Goal: Task Accomplishment & Management: Complete application form

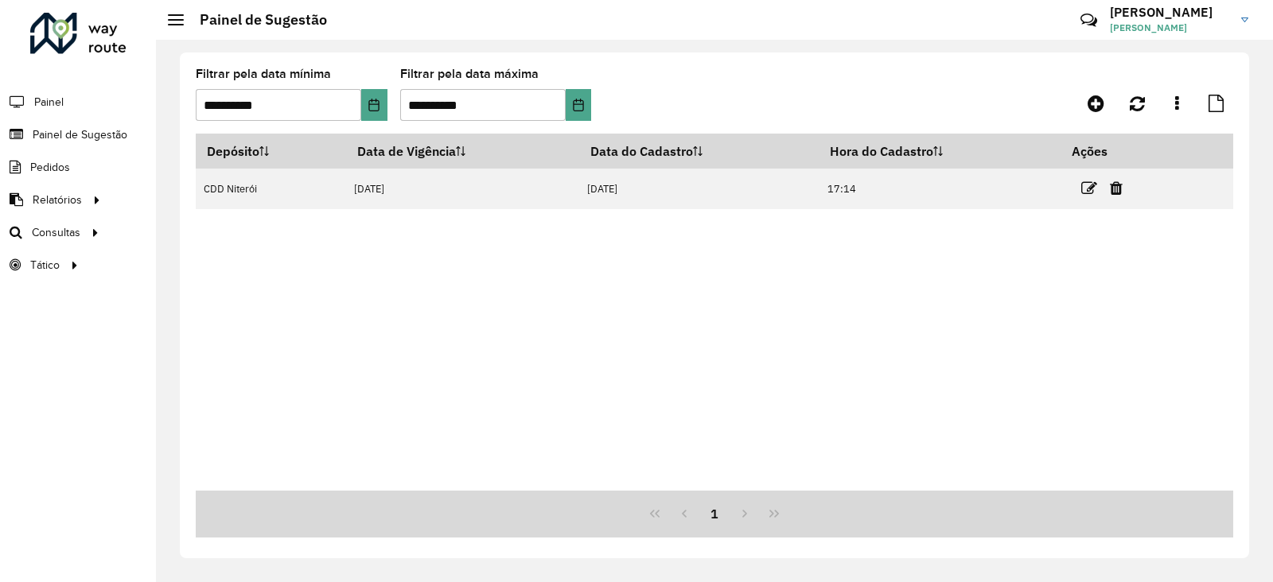
click at [52, 39] on div at bounding box center [78, 33] width 96 height 41
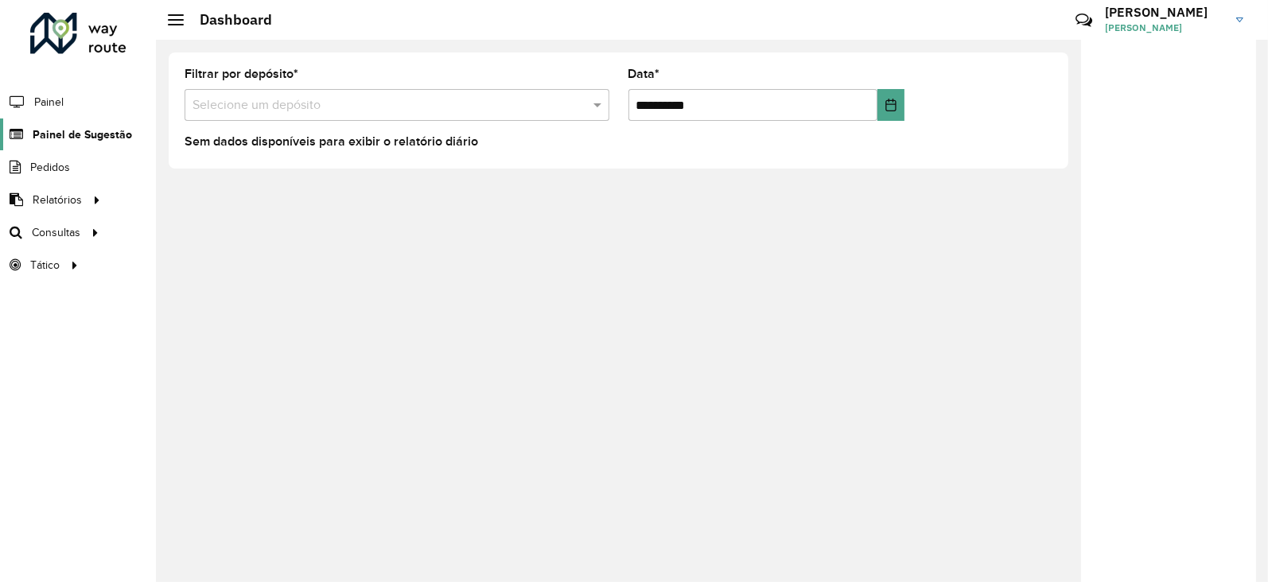
click at [72, 137] on span "Painel de Sugestão" at bounding box center [82, 135] width 99 height 17
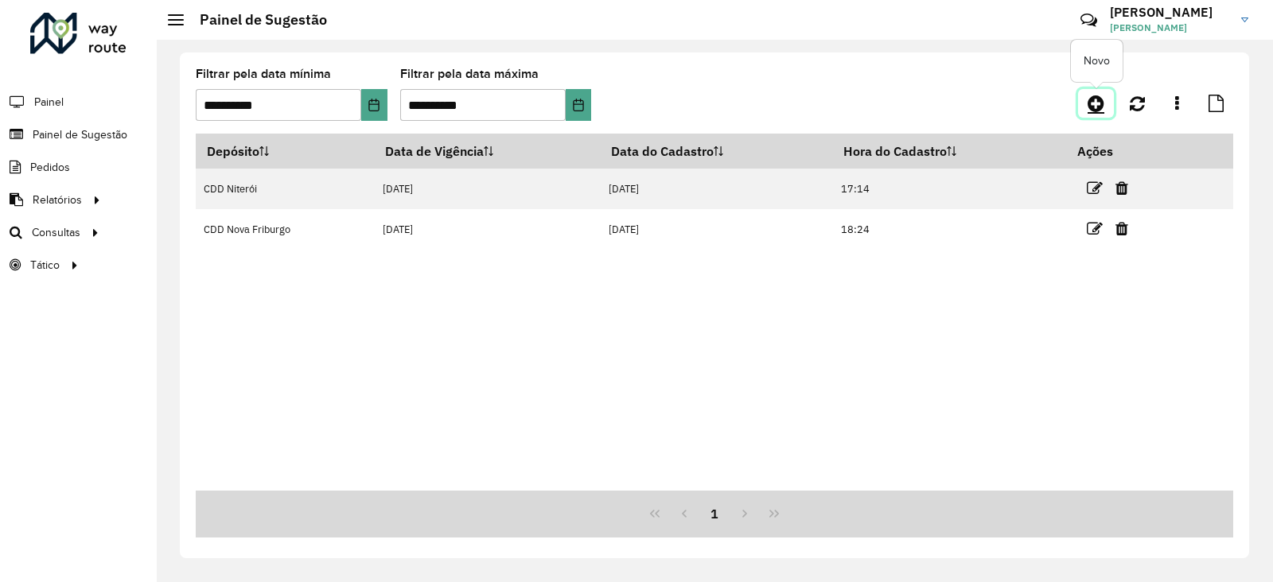
click at [1094, 101] on icon at bounding box center [1096, 103] width 17 height 19
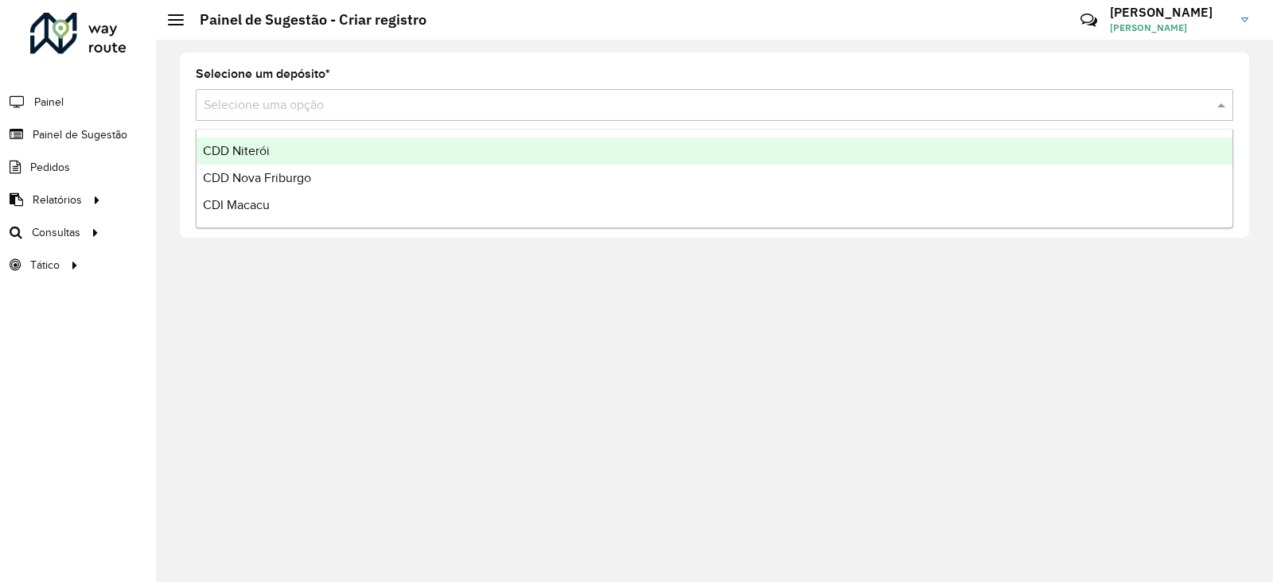
click at [341, 99] on input "text" at bounding box center [699, 105] width 990 height 19
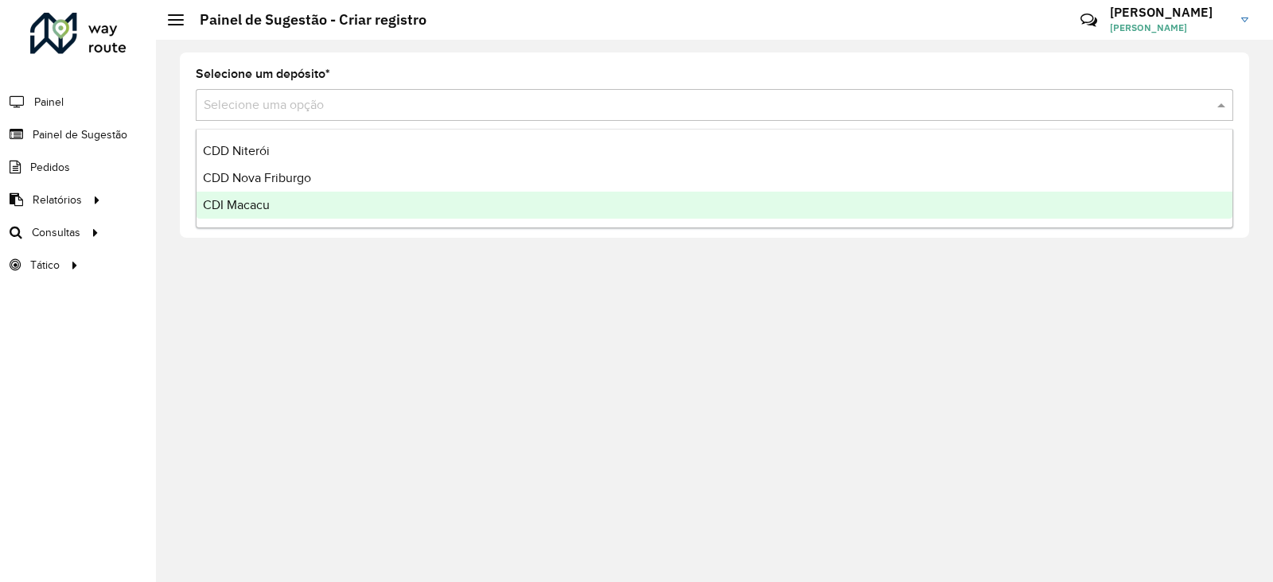
click at [239, 209] on span "CDI Macacu" at bounding box center [236, 205] width 67 height 14
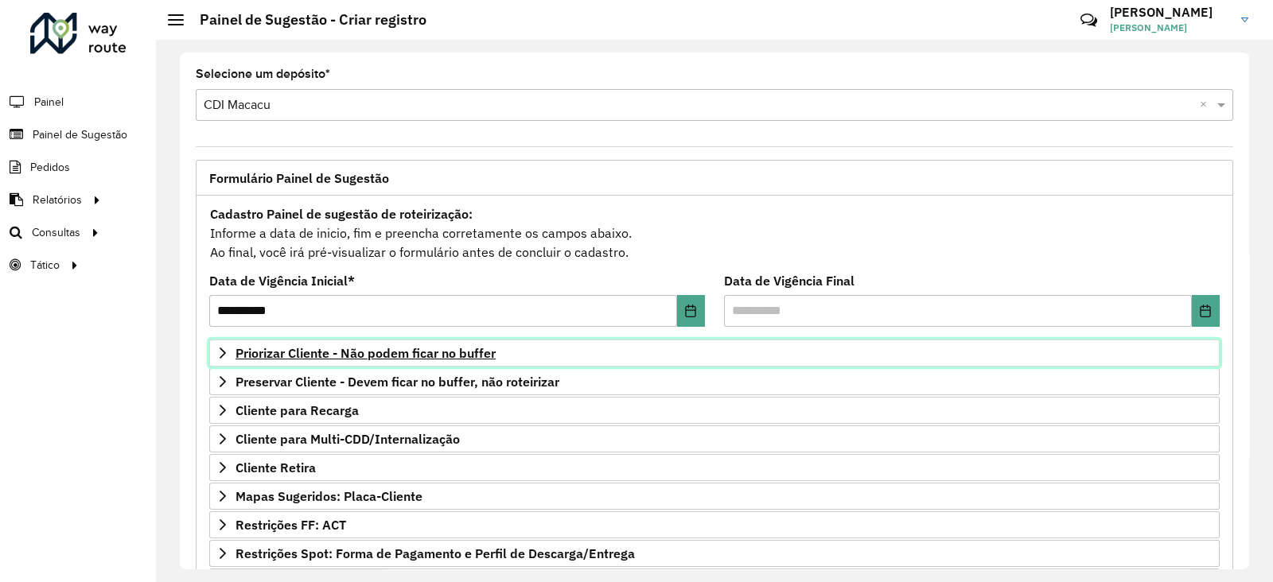
click at [369, 350] on span "Priorizar Cliente - Não podem ficar no buffer" at bounding box center [366, 353] width 260 height 13
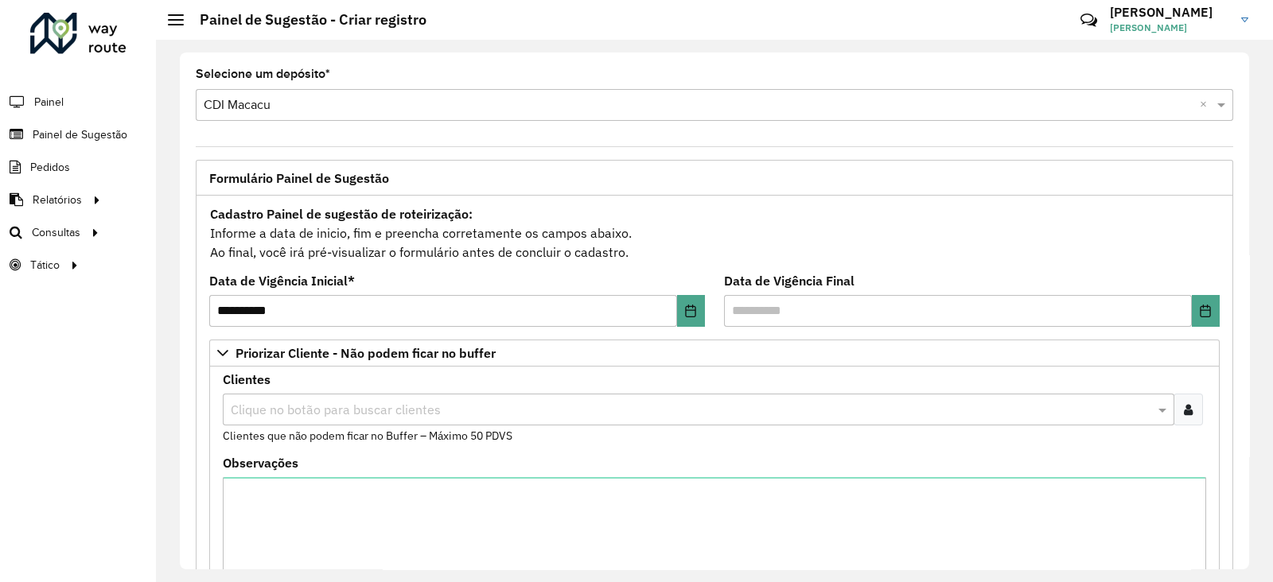
click at [286, 401] on input "text" at bounding box center [691, 410] width 928 height 19
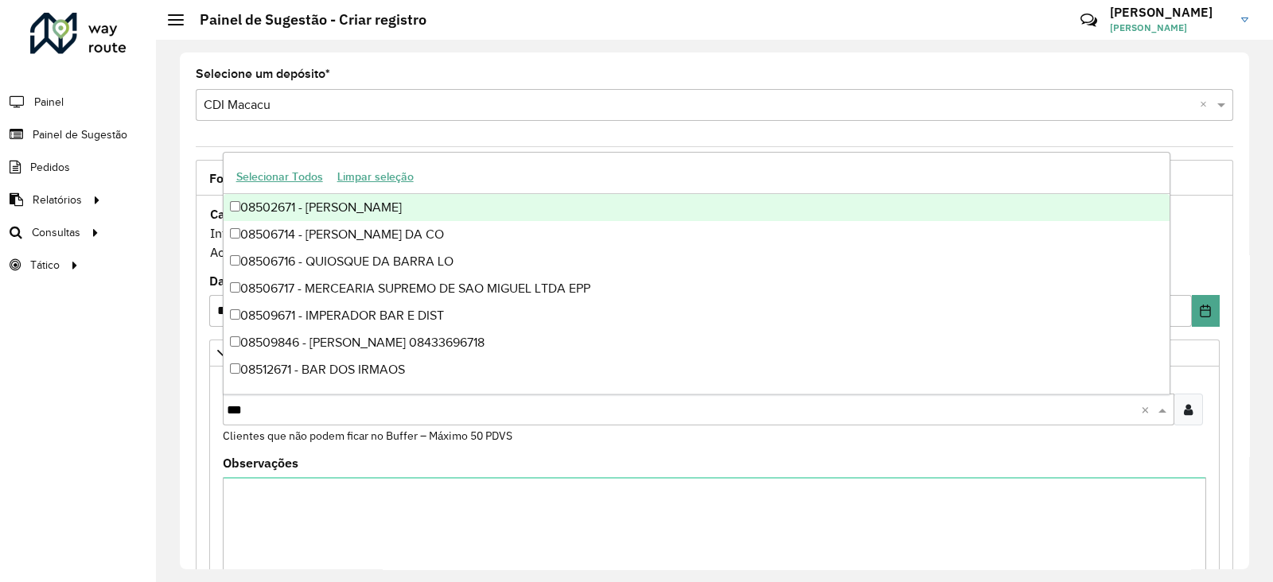
type input "****"
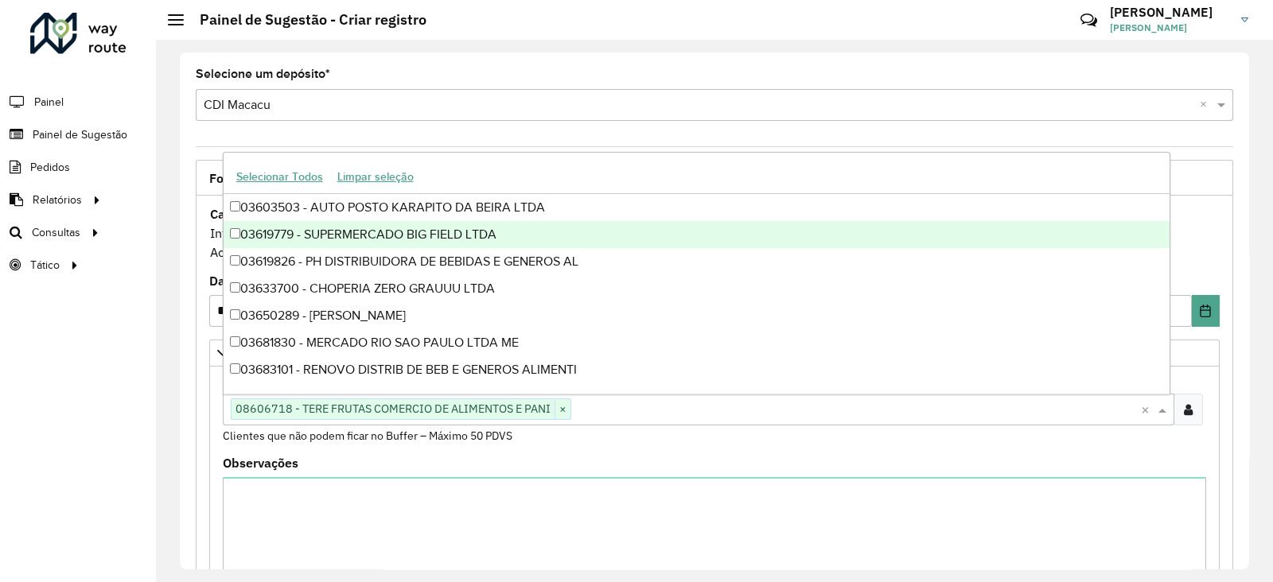
click at [378, 465] on div "Observações" at bounding box center [715, 535] width 984 height 154
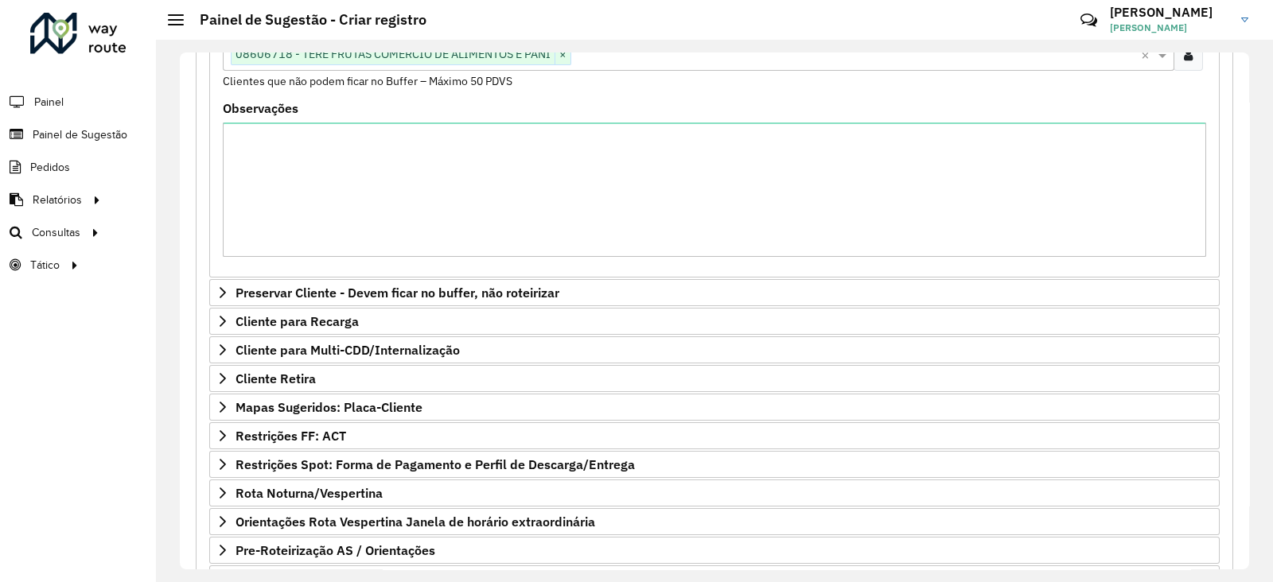
scroll to position [473, 0]
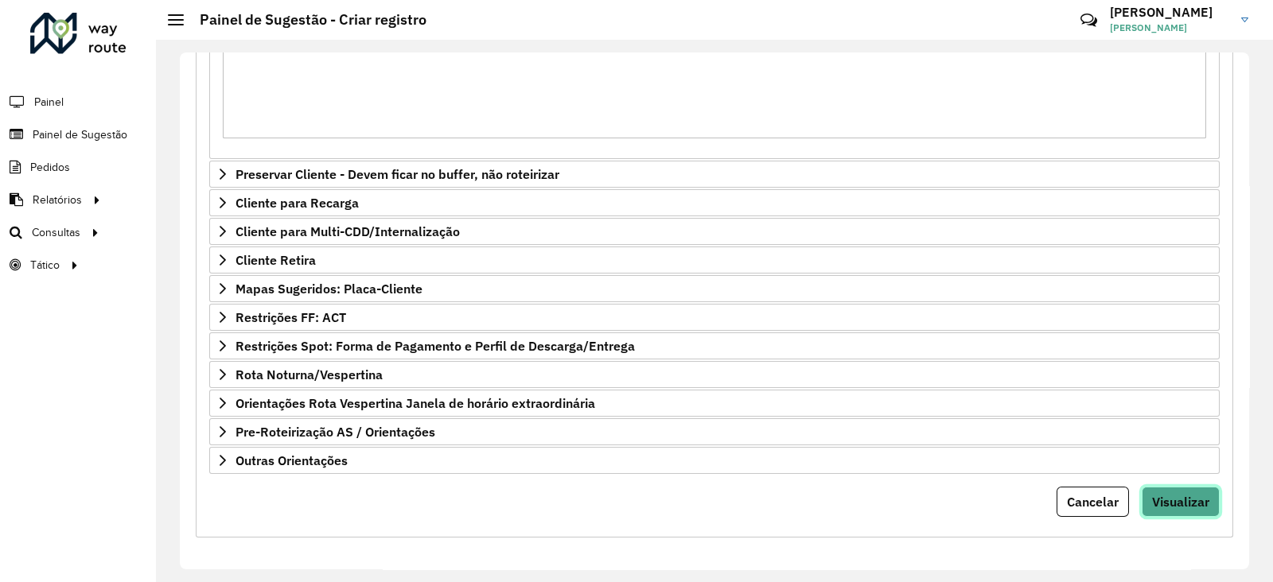
click at [1168, 500] on span "Visualizar" at bounding box center [1180, 502] width 57 height 16
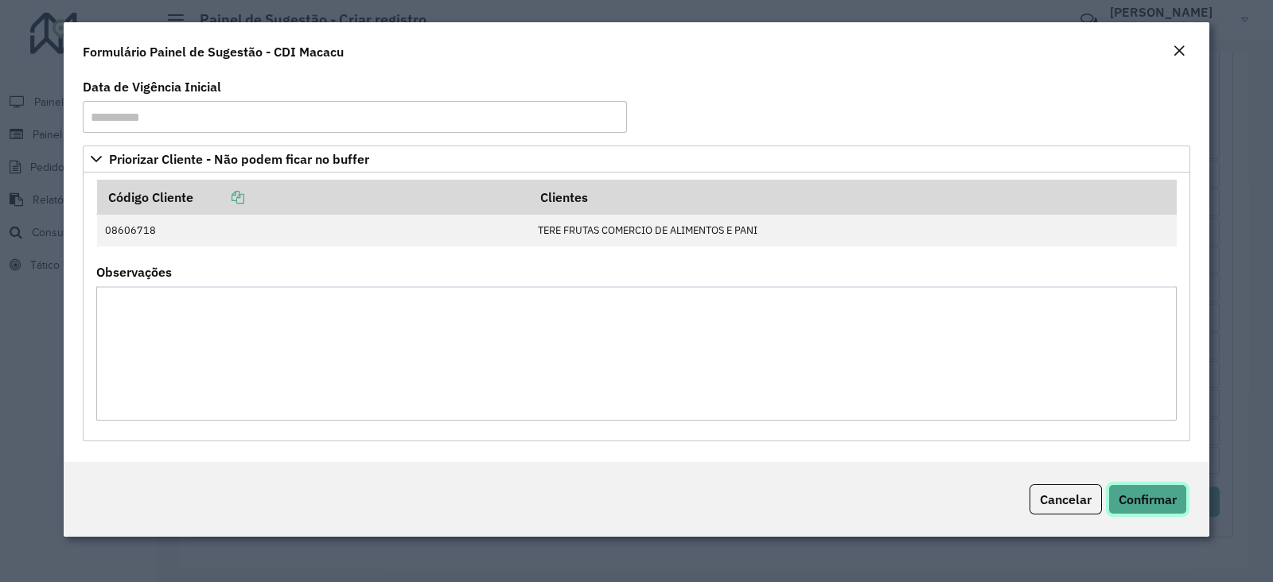
click at [1146, 492] on span "Confirmar" at bounding box center [1148, 500] width 58 height 16
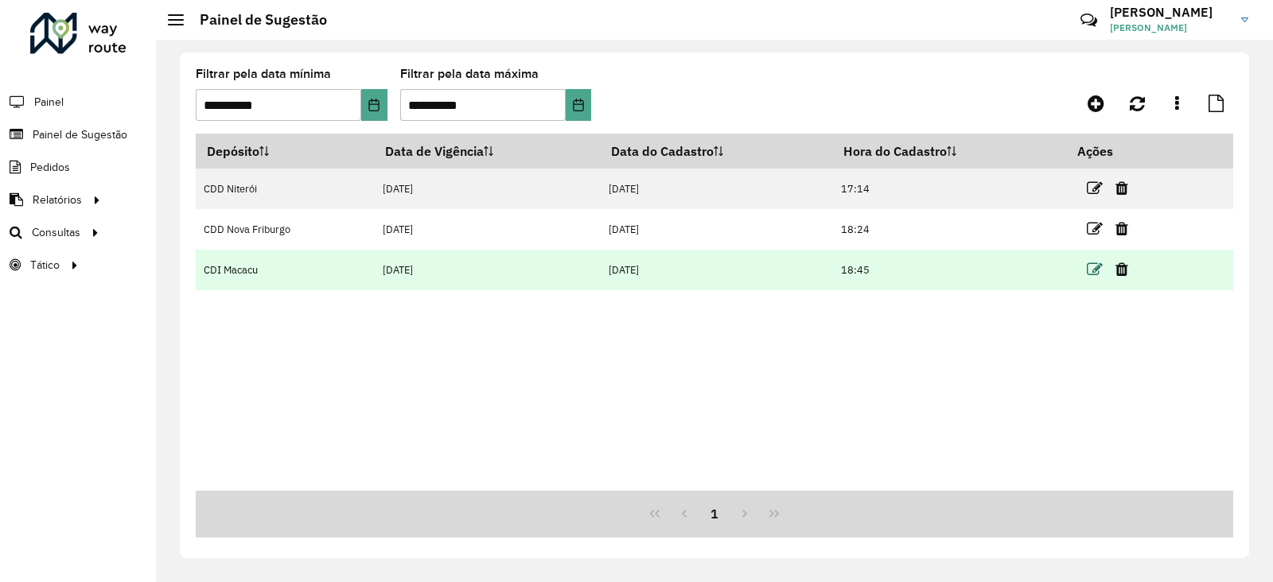
click at [1094, 272] on icon at bounding box center [1095, 270] width 16 height 16
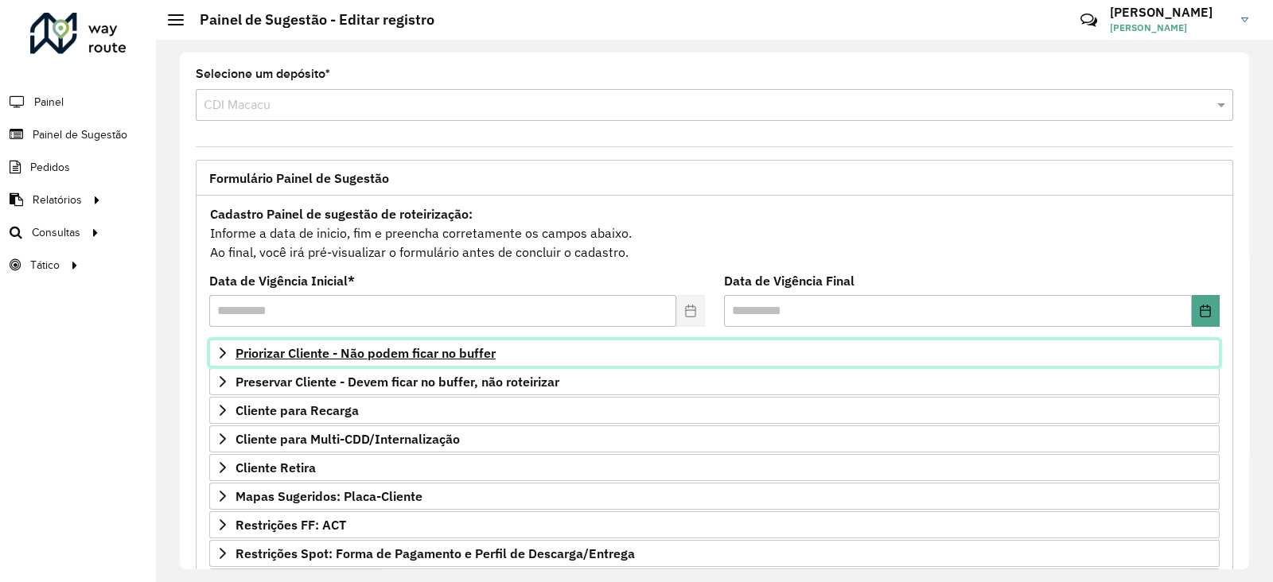
click at [388, 343] on link "Priorizar Cliente - Não podem ficar no buffer" at bounding box center [714, 353] width 1011 height 27
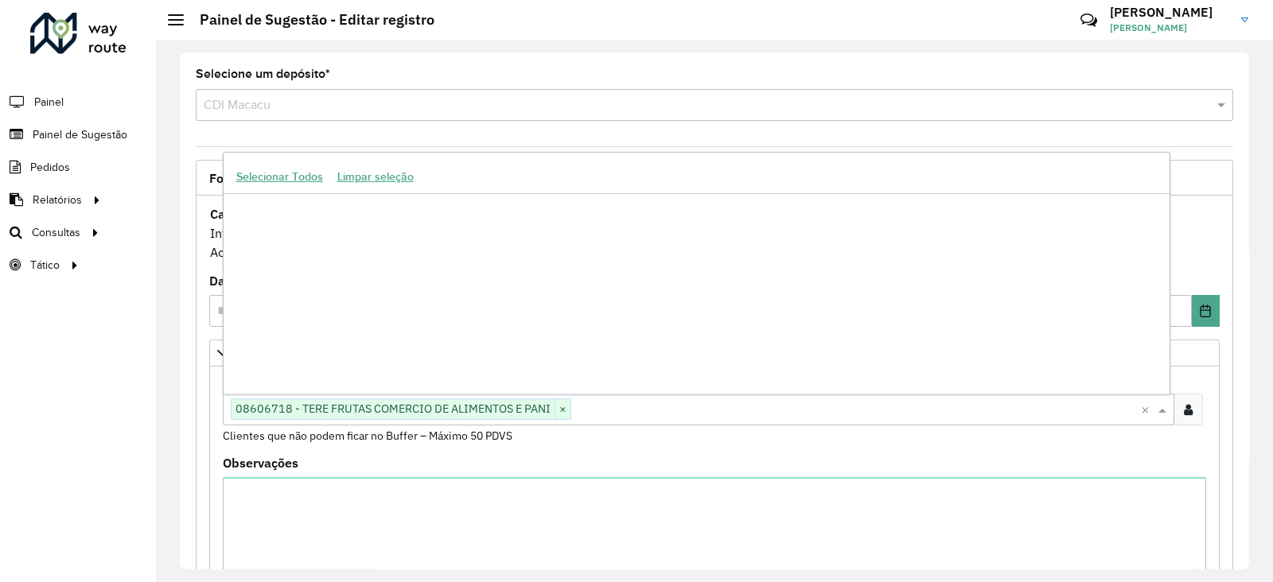
click at [603, 417] on input "text" at bounding box center [856, 410] width 570 height 19
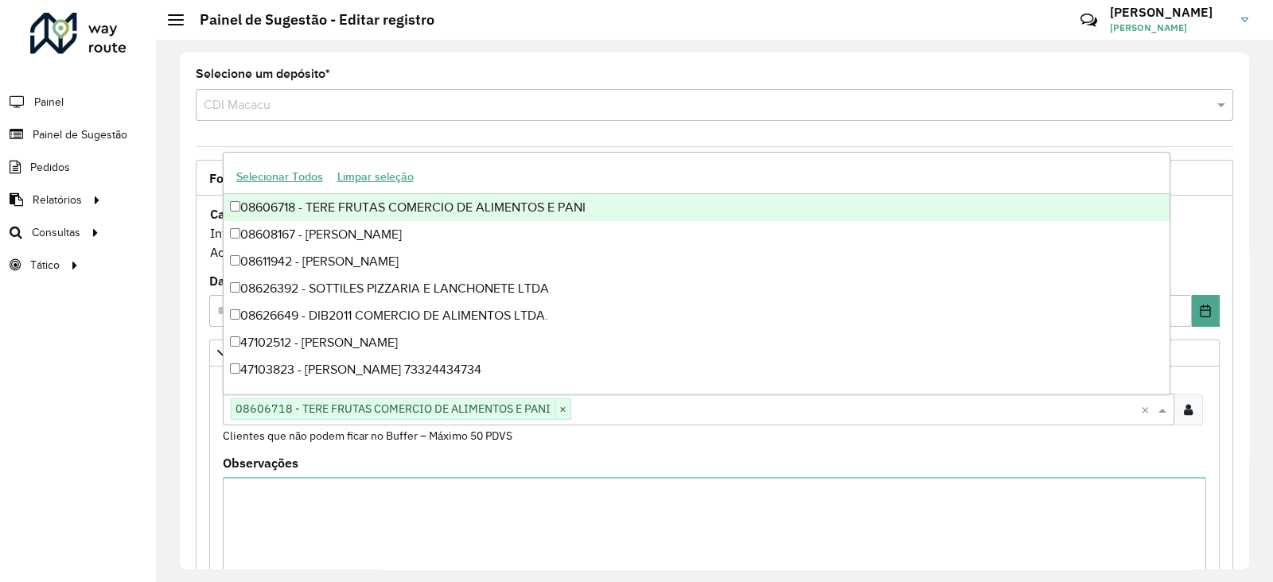
paste input "*****"
type input "*****"
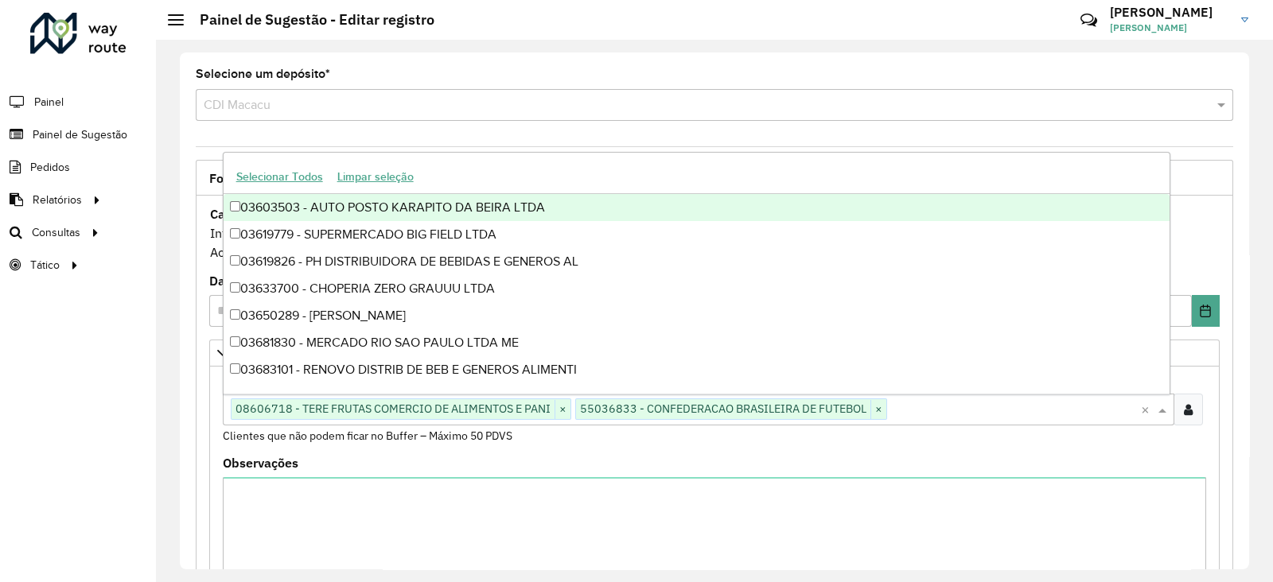
click at [626, 443] on div "Clientes Clique no botão para buscar clientes 08606718 - TERE FRUTAS COMERCIO D…" at bounding box center [715, 409] width 984 height 71
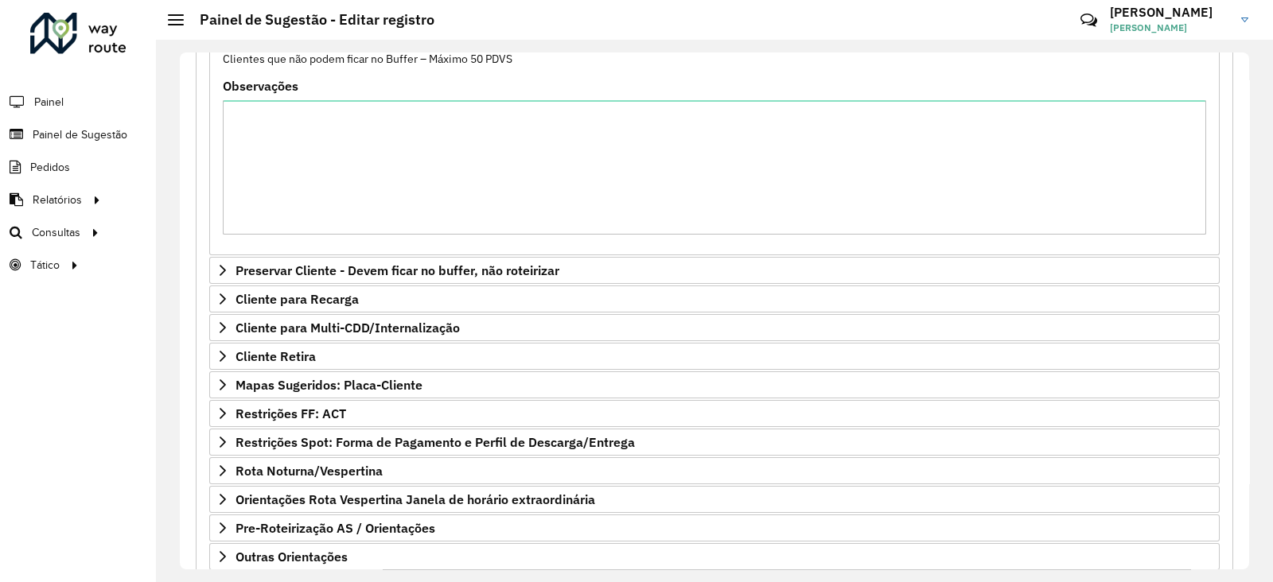
scroll to position [473, 0]
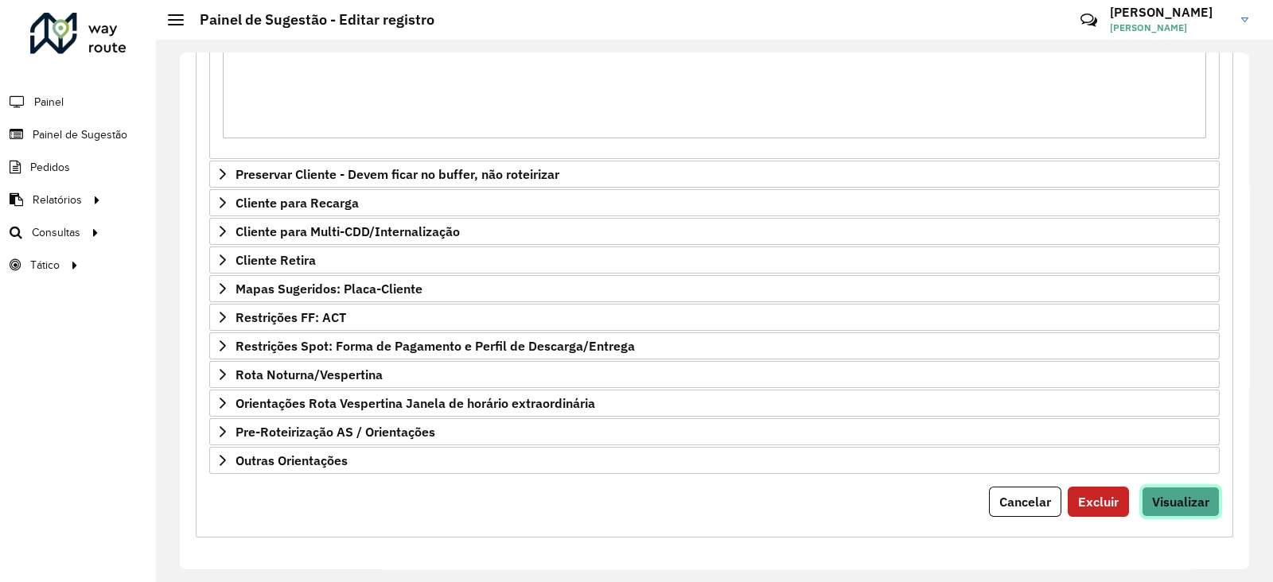
click at [1164, 487] on button "Visualizar" at bounding box center [1181, 502] width 78 height 30
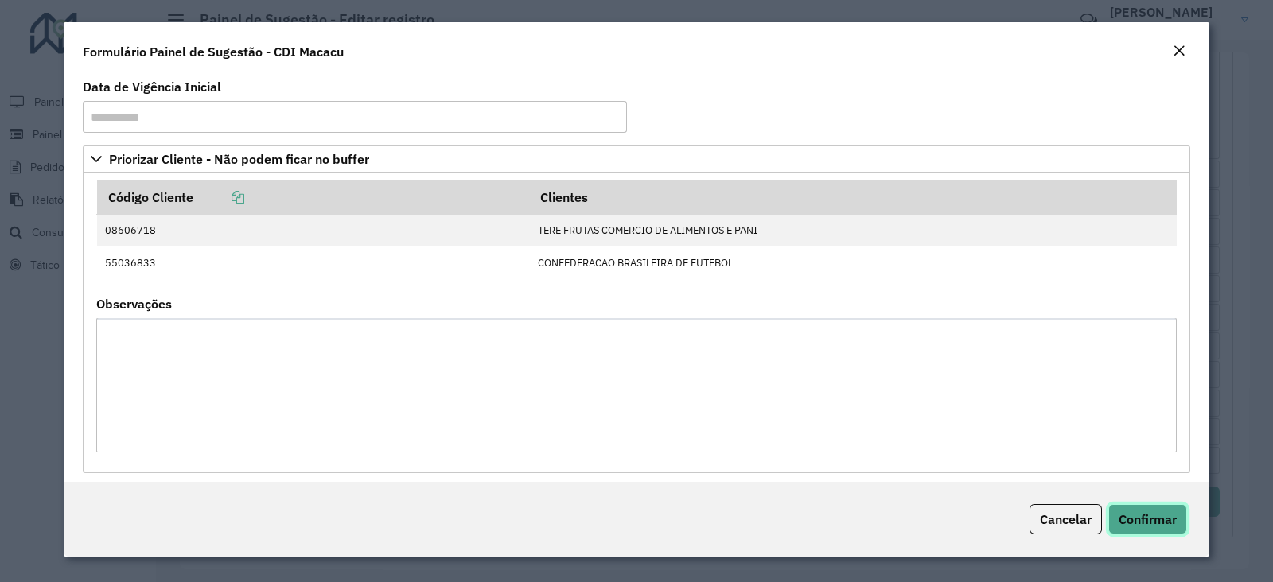
click at [1154, 515] on span "Confirmar" at bounding box center [1148, 520] width 58 height 16
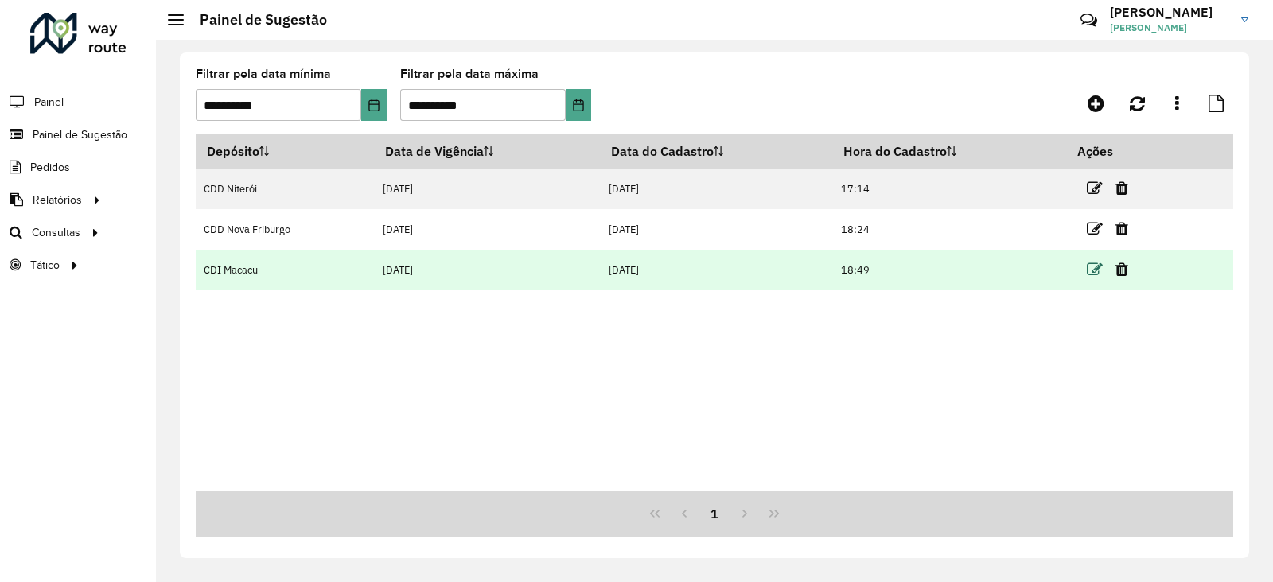
click at [1100, 274] on icon at bounding box center [1095, 270] width 16 height 16
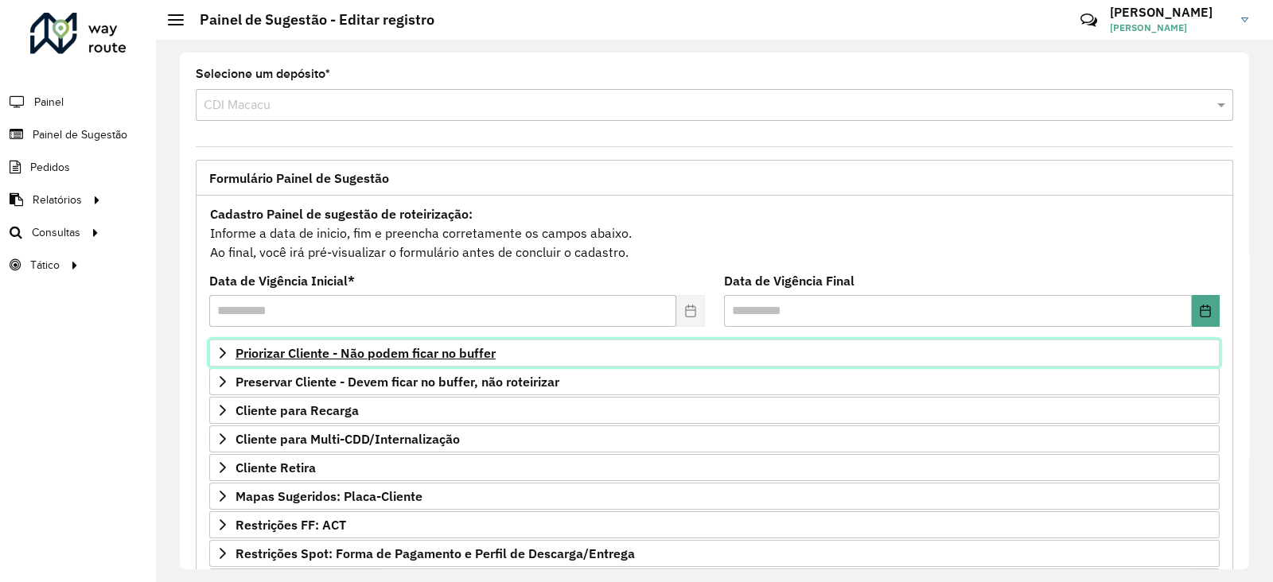
click at [328, 354] on span "Priorizar Cliente - Não podem ficar no buffer" at bounding box center [366, 353] width 260 height 13
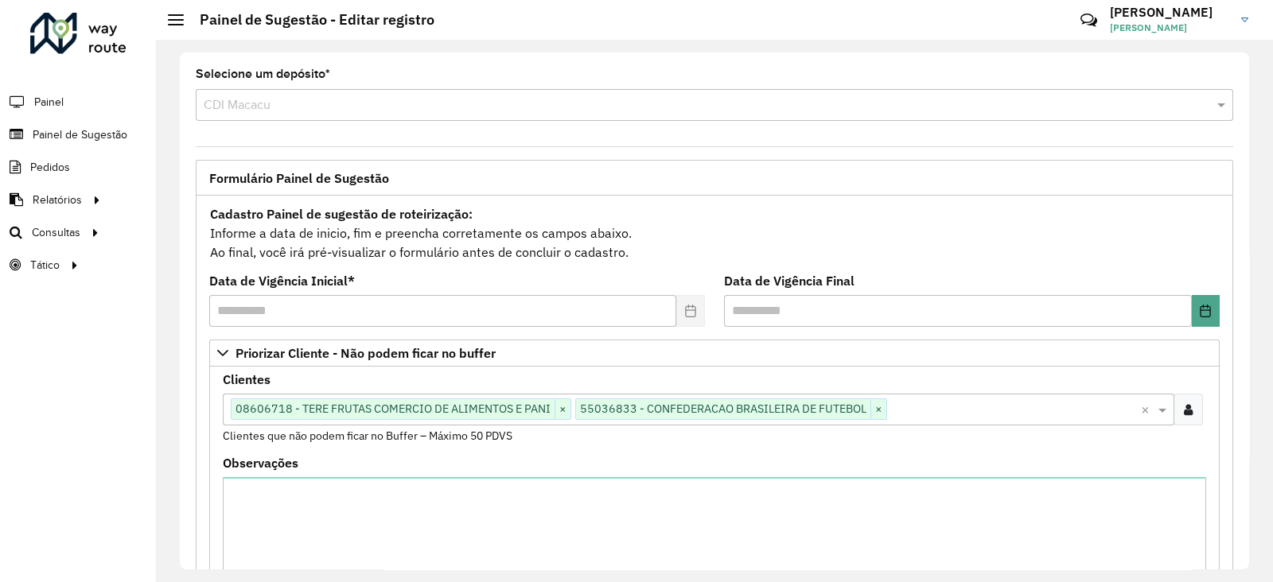
click at [941, 412] on input "text" at bounding box center [1014, 410] width 254 height 19
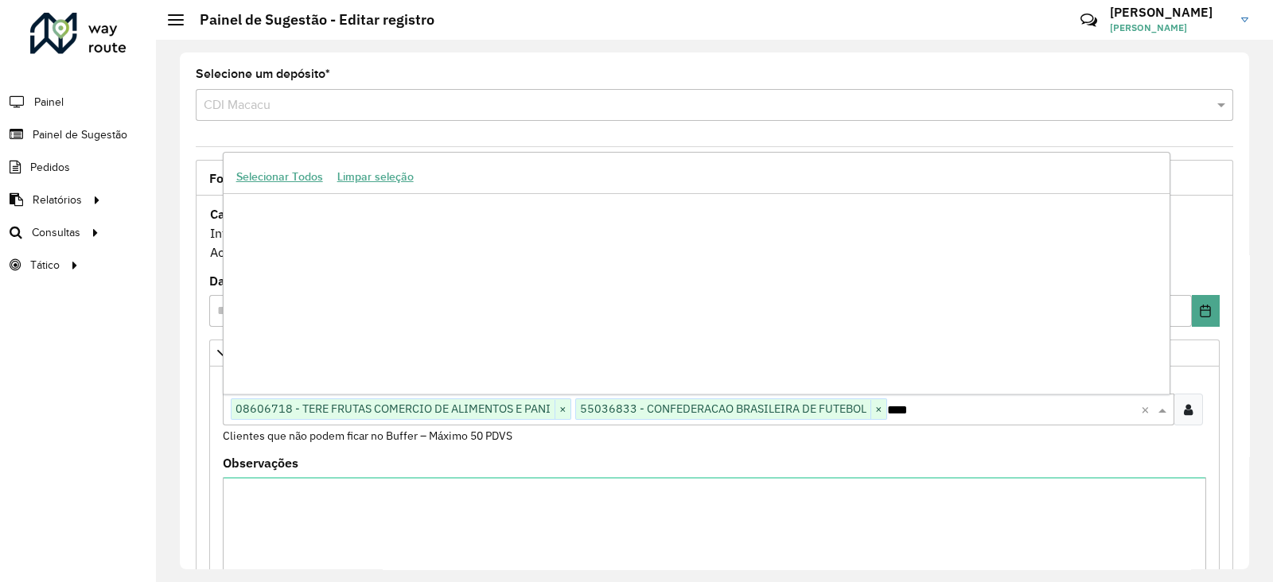
type input "*****"
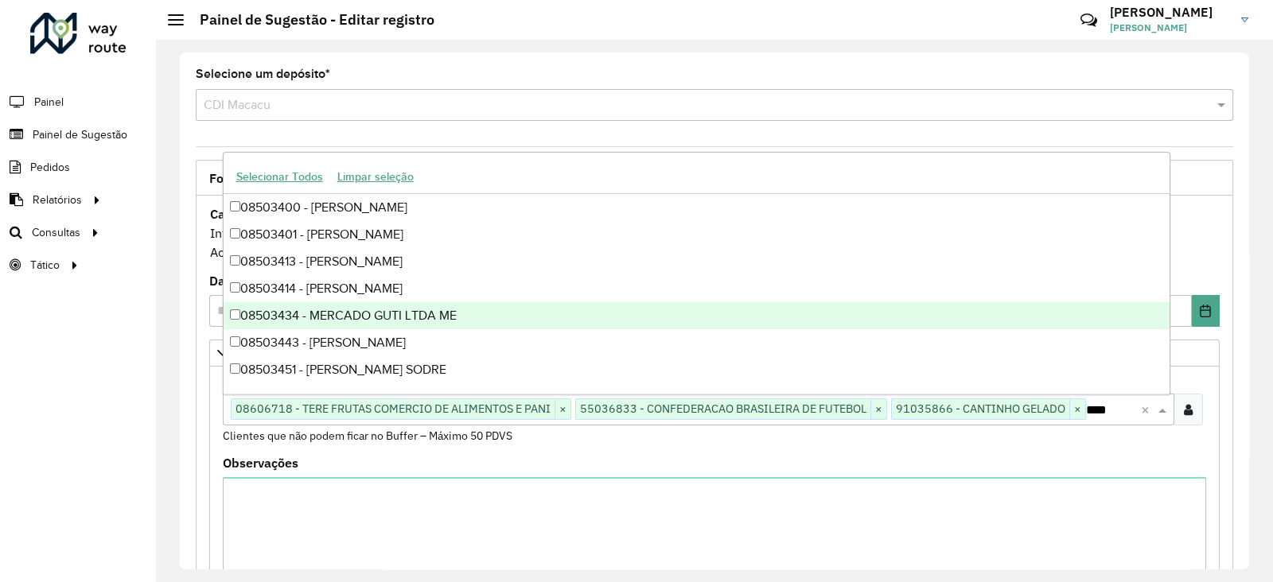
type input "*****"
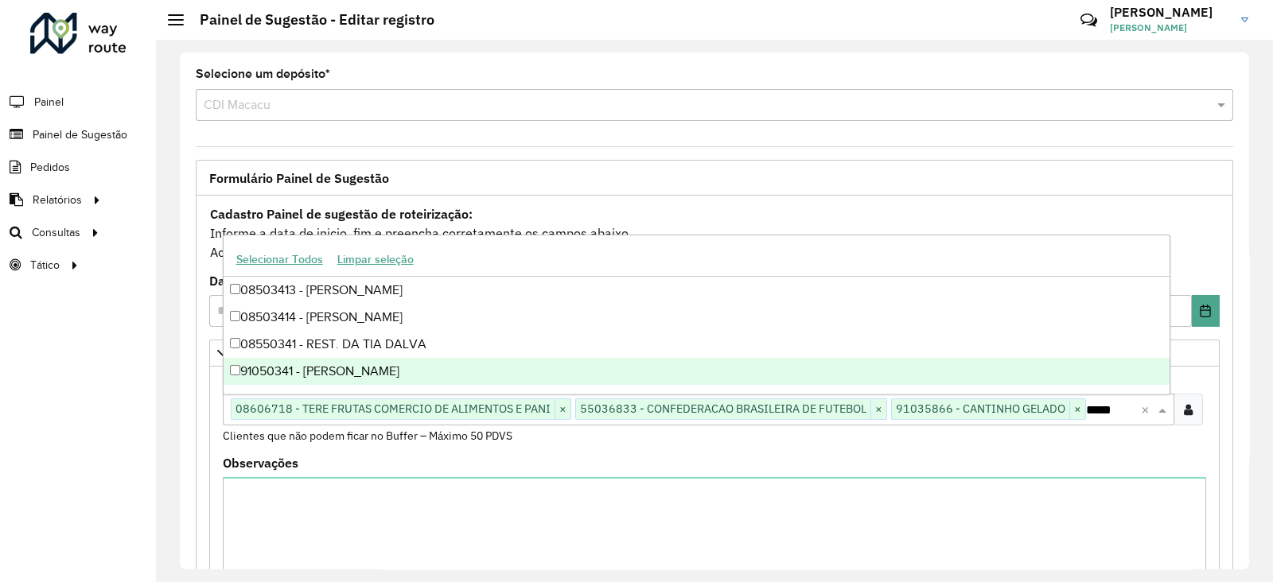
click at [342, 368] on div "91050341 - [PERSON_NAME]" at bounding box center [697, 371] width 946 height 27
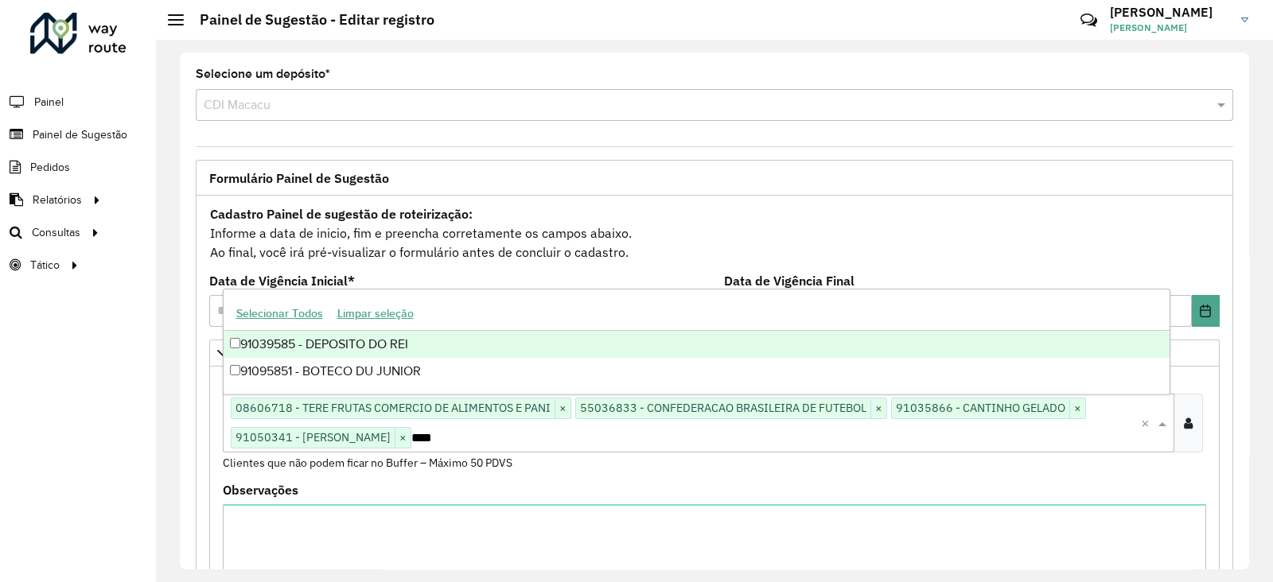
type input "*****"
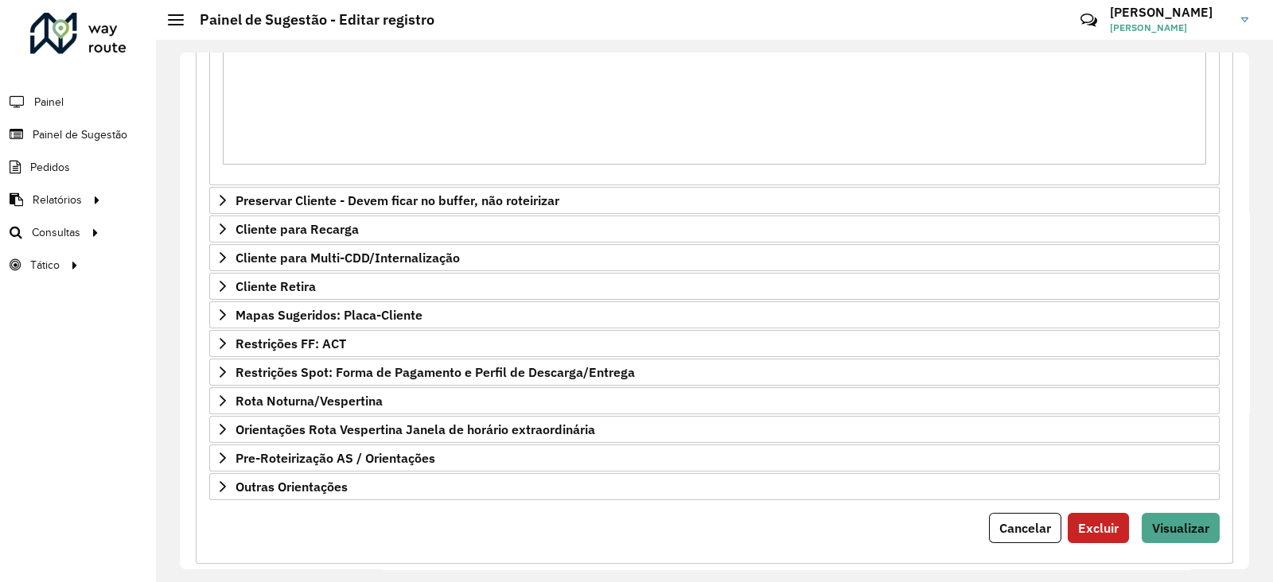
scroll to position [473, 0]
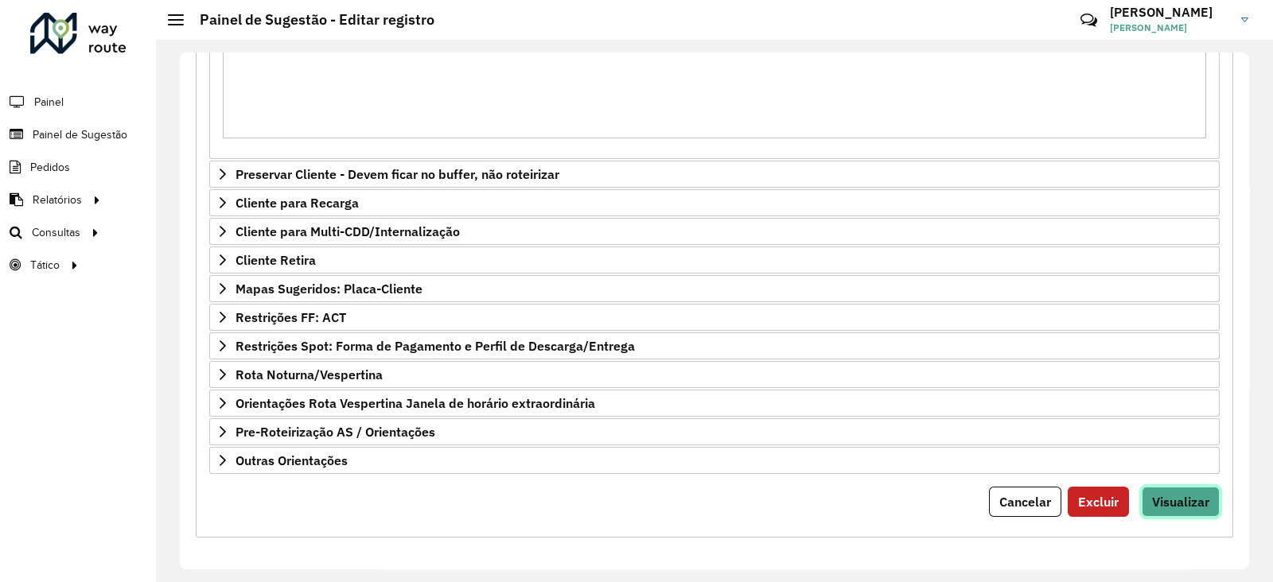
click at [1177, 501] on span "Visualizar" at bounding box center [1180, 502] width 57 height 16
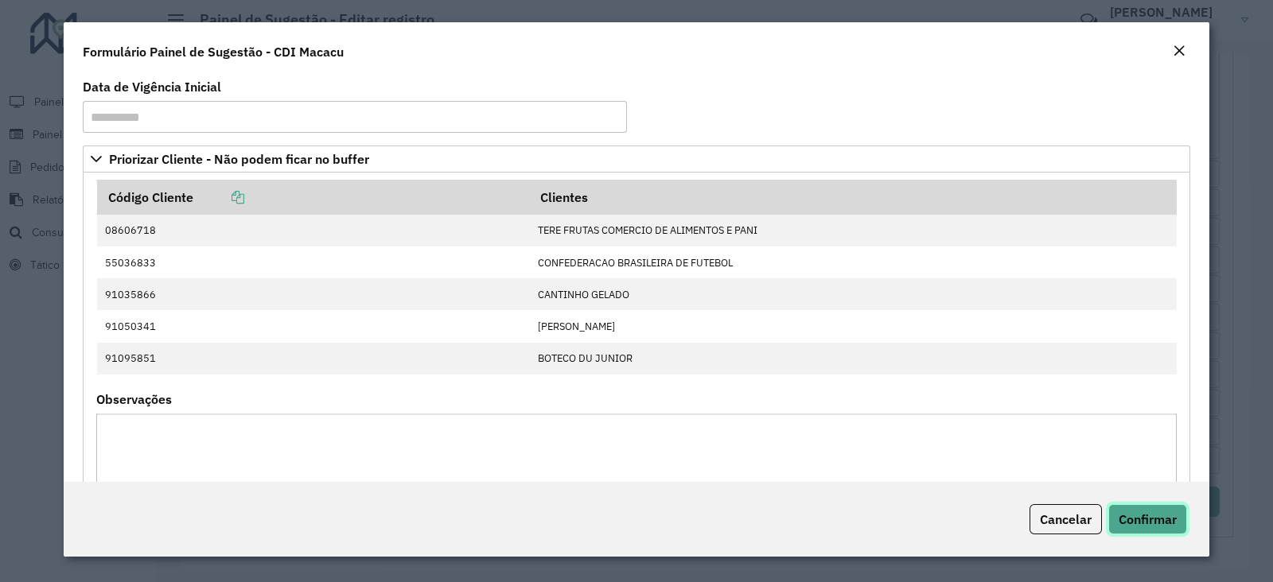
click at [1142, 520] on span "Confirmar" at bounding box center [1148, 520] width 58 height 16
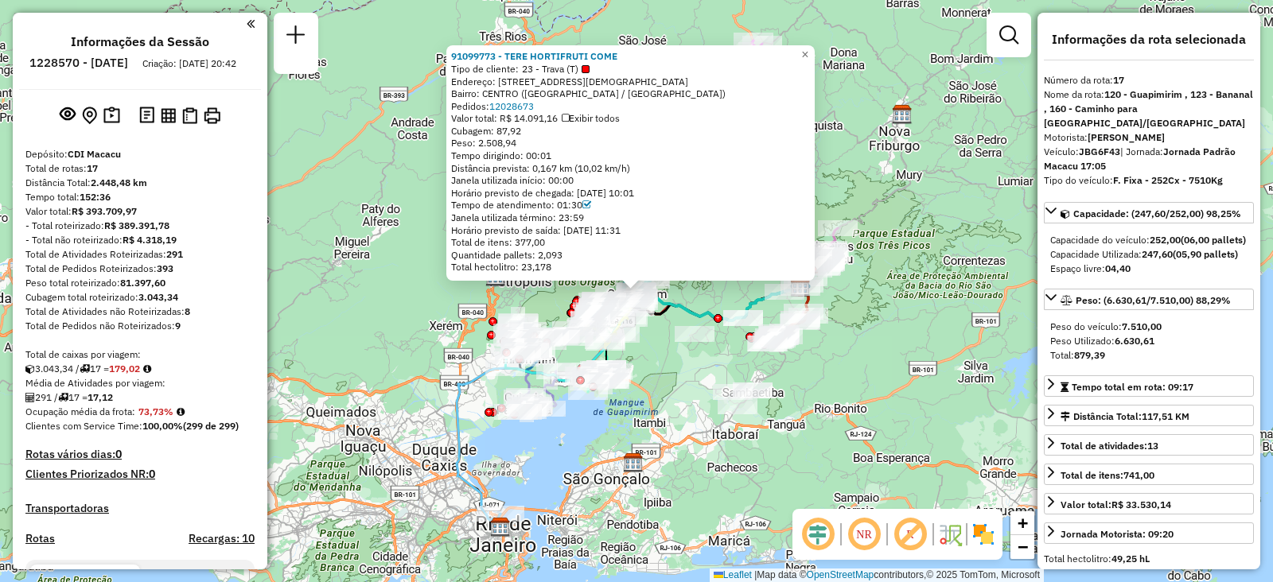
select select "**********"
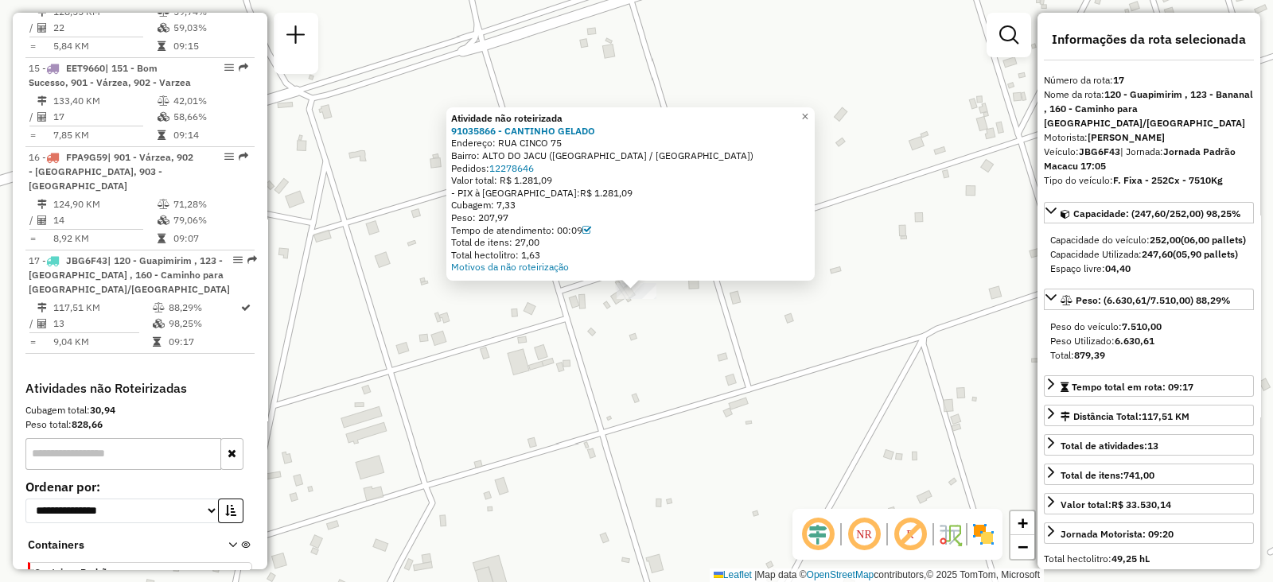
click at [535, 489] on div "Atividade não roteirizada 91035866 - CANTINHO GELADO Endereço: RUA CINCO 75 Bai…" at bounding box center [636, 291] width 1273 height 582
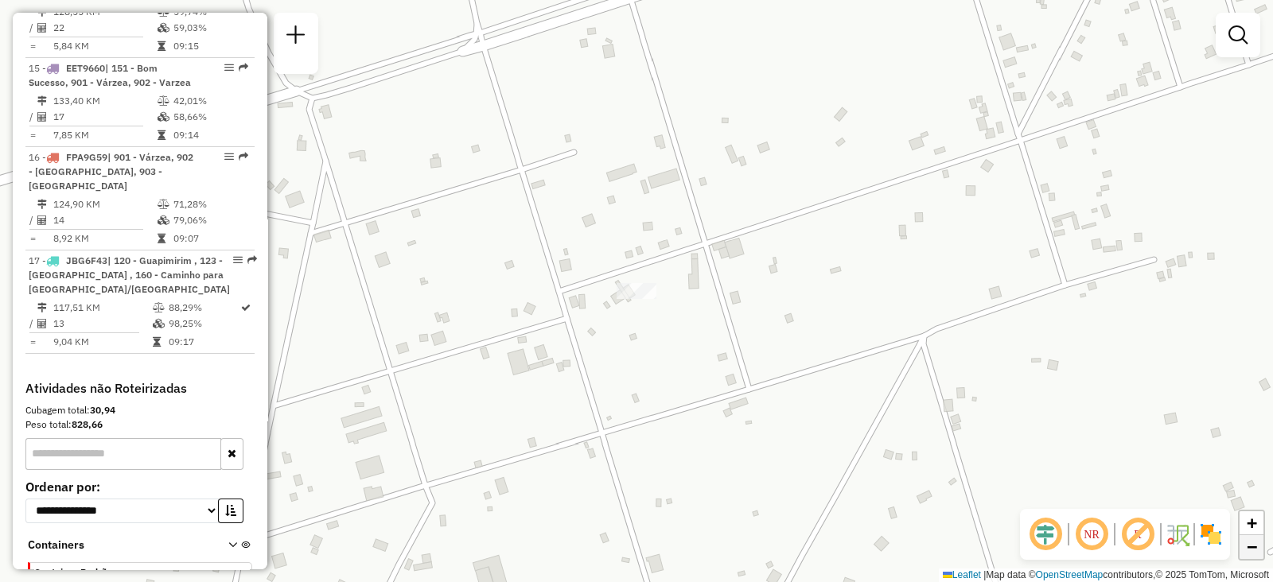
click at [1248, 546] on span "−" at bounding box center [1252, 547] width 10 height 20
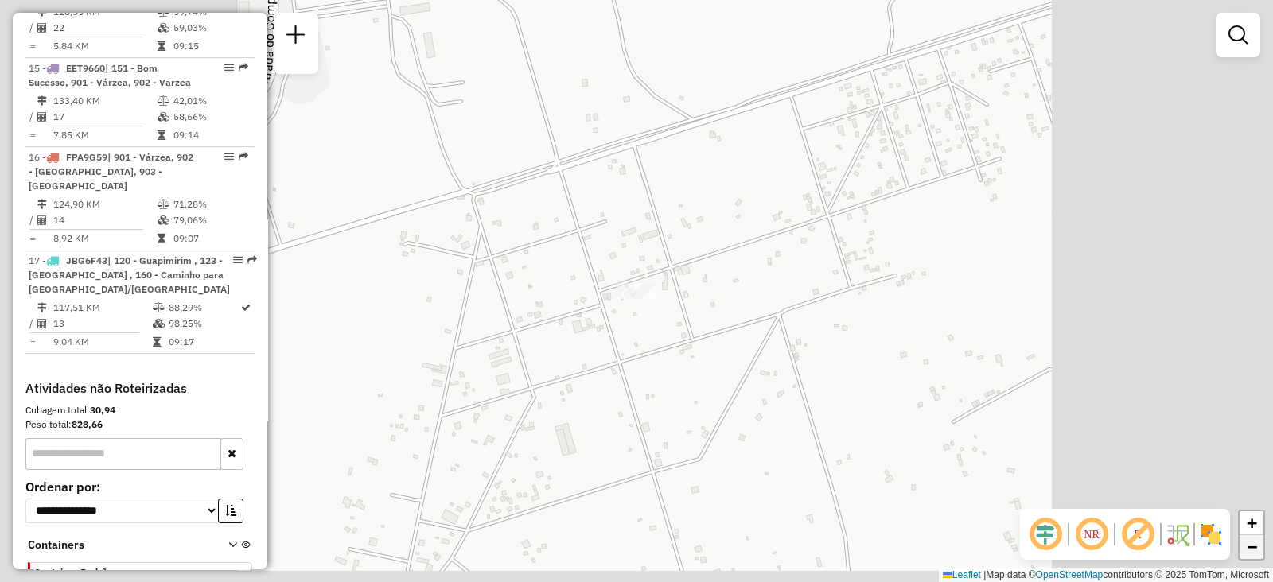
click at [1248, 546] on span "−" at bounding box center [1252, 547] width 10 height 20
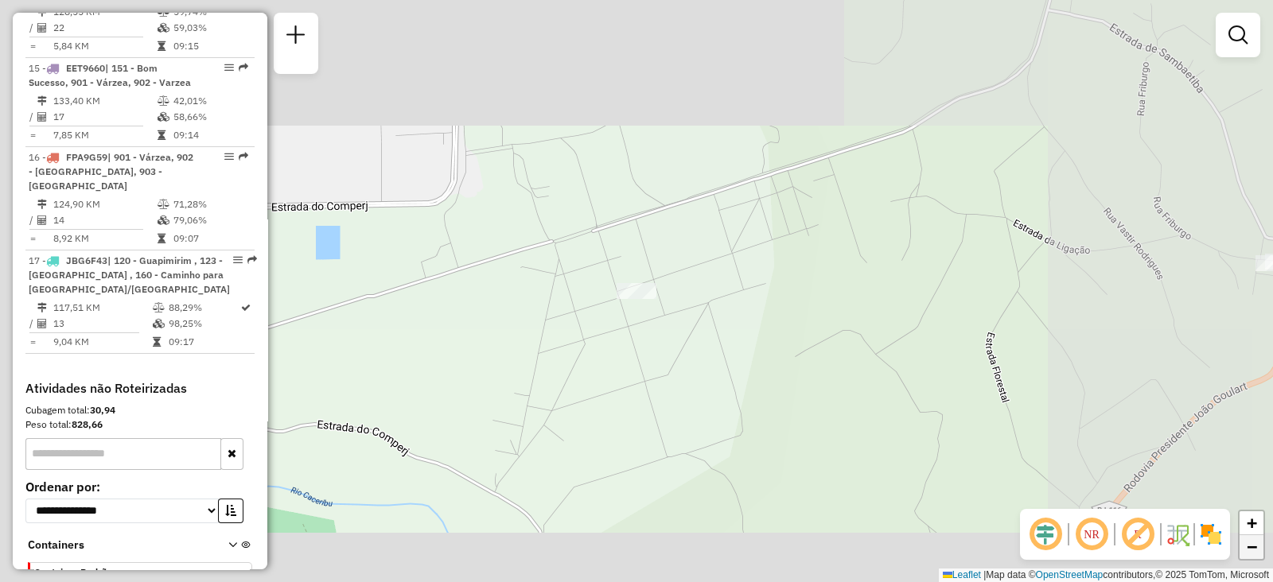
click at [1248, 546] on span "−" at bounding box center [1252, 547] width 10 height 20
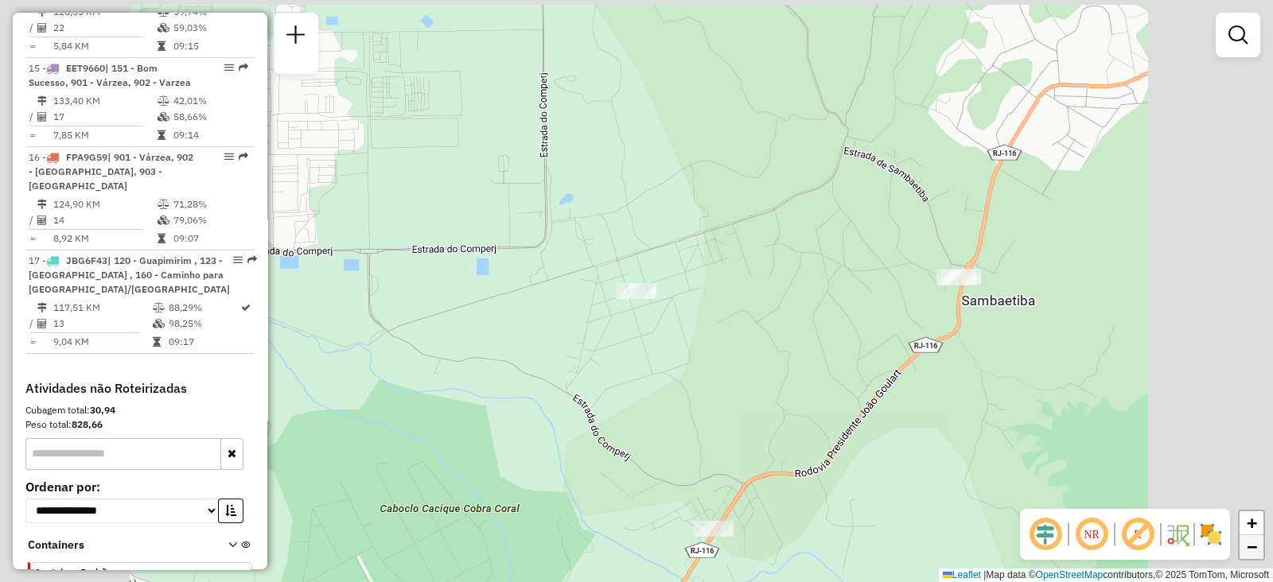
click at [1248, 546] on span "−" at bounding box center [1252, 547] width 10 height 20
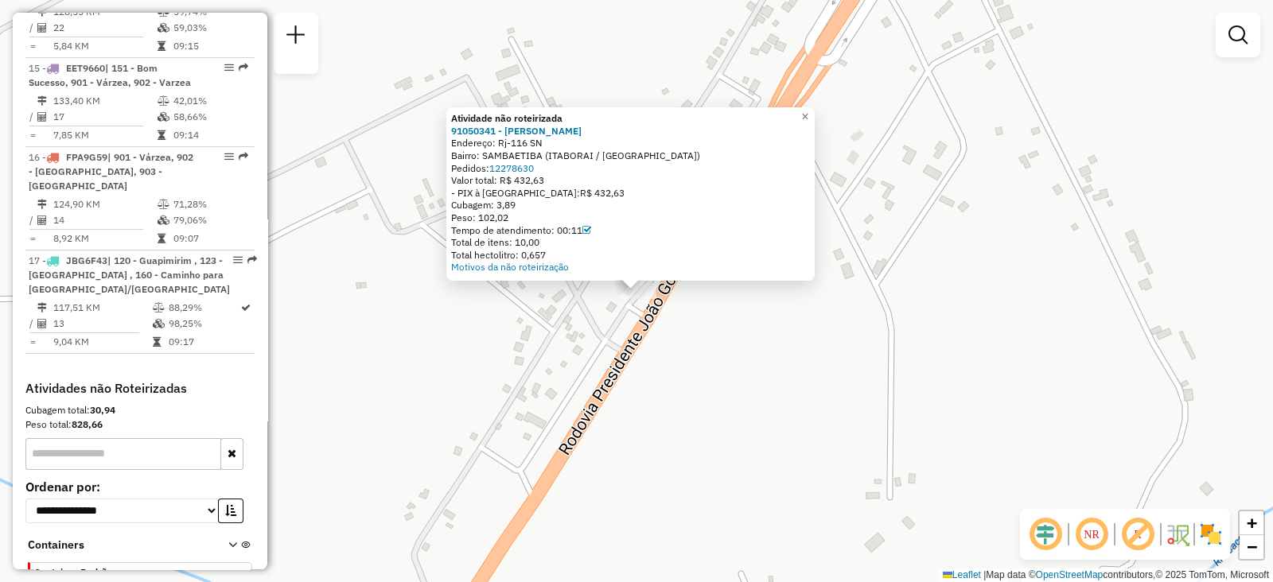
click at [826, 430] on div "Atividade não roteirizada 91050341 - JOYCE MARIA Endereço: Rj-116 SN Bairro: SA…" at bounding box center [636, 291] width 1273 height 582
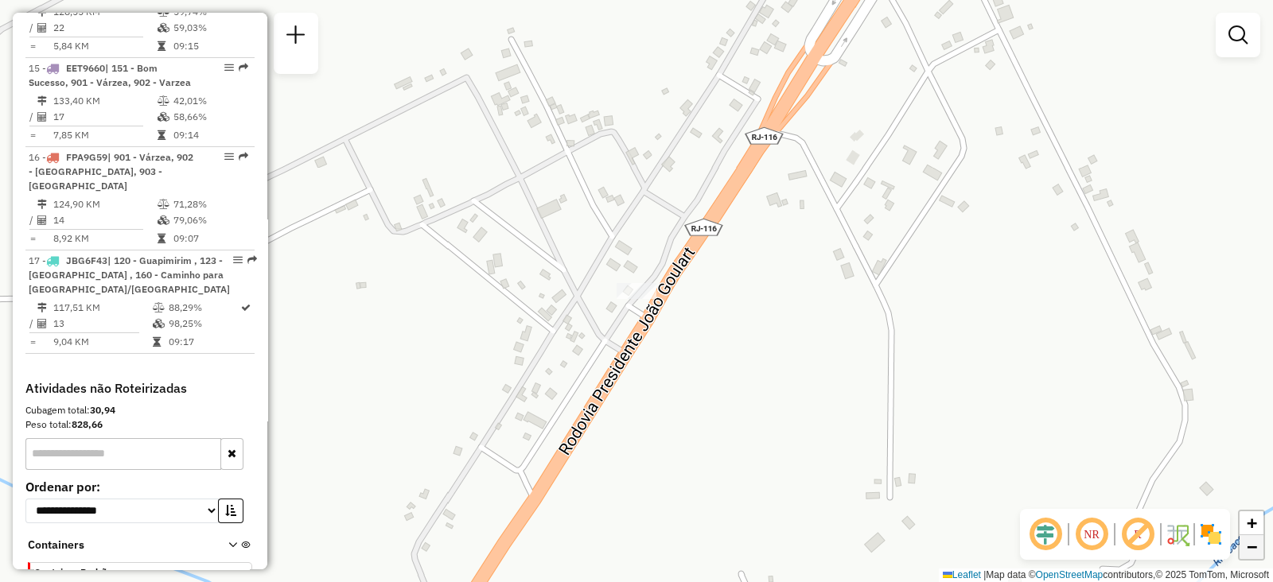
click at [1253, 543] on span "−" at bounding box center [1252, 547] width 10 height 20
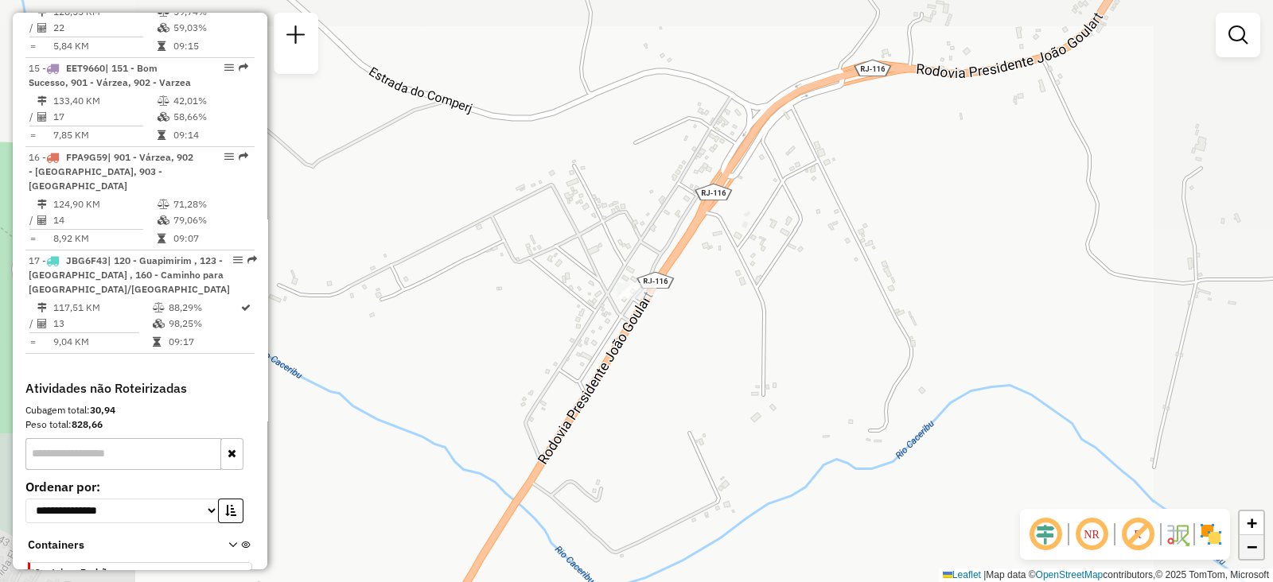
click at [1253, 543] on span "−" at bounding box center [1252, 547] width 10 height 20
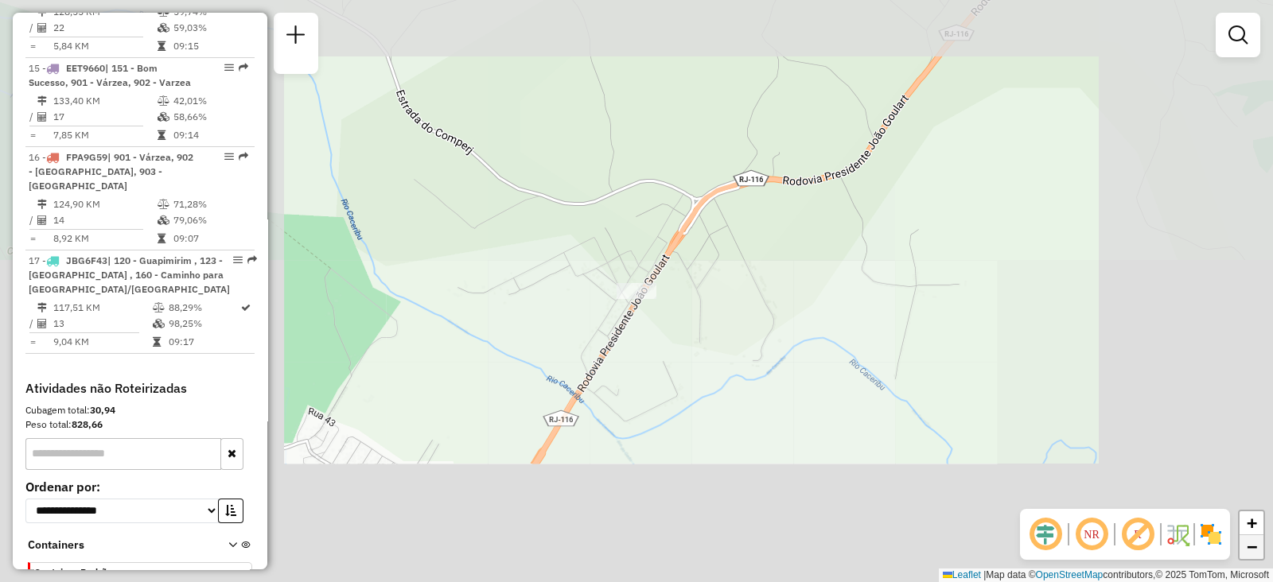
click at [1253, 543] on span "−" at bounding box center [1252, 547] width 10 height 20
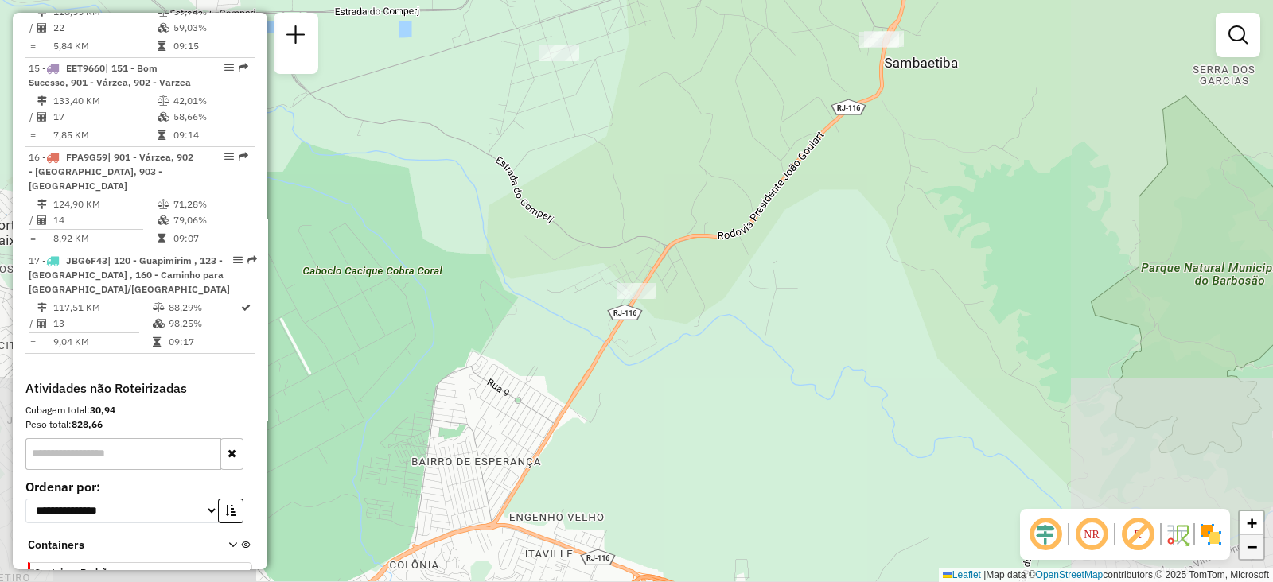
click at [1253, 543] on span "−" at bounding box center [1252, 547] width 10 height 20
